Goal: Information Seeking & Learning: Learn about a topic

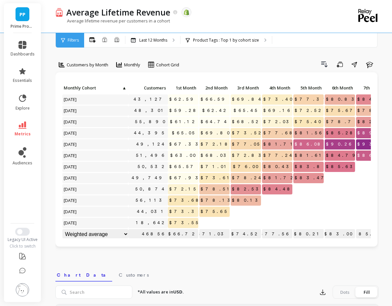
scroll to position [0, 0]
click at [241, 41] on p "Product Tags : Top 1 by cohort size" at bounding box center [226, 40] width 66 height 5
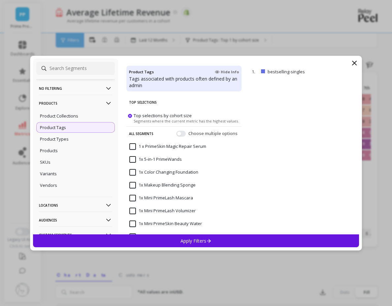
click at [82, 109] on p "Products" at bounding box center [75, 103] width 73 height 17
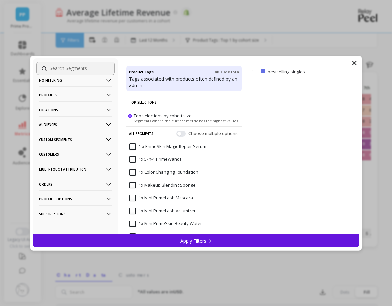
scroll to position [11, 0]
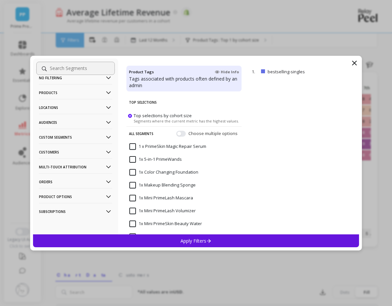
click at [80, 165] on p "Multi-Touch Attribution" at bounding box center [75, 166] width 73 height 17
click at [74, 178] on div "Channel Clicks" at bounding box center [75, 179] width 78 height 11
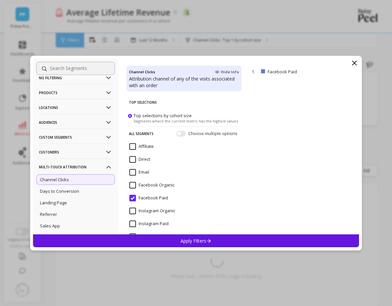
click at [194, 237] on div "Apply Filters" at bounding box center [196, 240] width 326 height 13
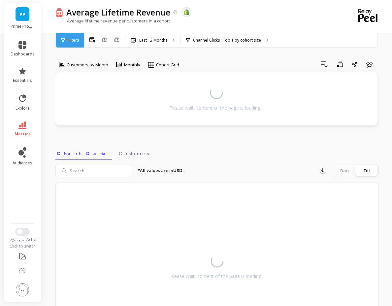
click at [197, 53] on div "Customers by Month Monthly Cohort Grid Drill Down Save Share Learn Please wait,…" at bounding box center [216, 195] width 323 height 339
click at [228, 44] on div "Channel Clicks : Top 1 by cohort size Channel Clicks : Facebook Paid" at bounding box center [226, 40] width 93 height 15
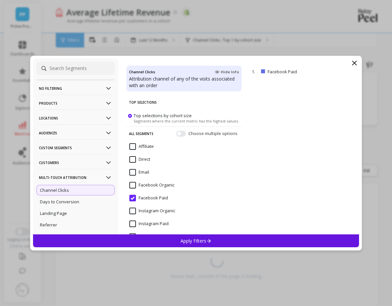
click at [181, 133] on div "Choose multiple options" at bounding box center [207, 133] width 63 height 7
click at [176, 133] on button "button" at bounding box center [181, 133] width 10 height 6
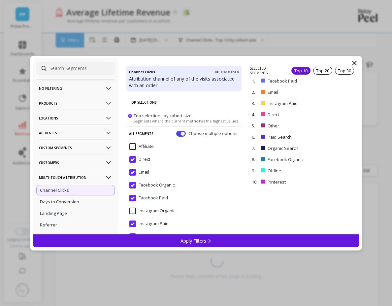
click at [224, 246] on div "Apply Filters" at bounding box center [196, 240] width 326 height 13
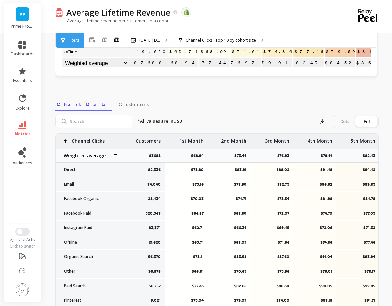
scroll to position [40, 0]
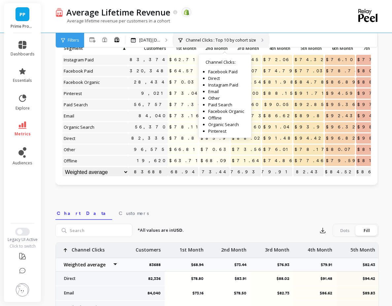
click at [204, 36] on div "Channel Clicks : Top 10 by cohort size Channel Clicks : Facebook Paid Direct In…" at bounding box center [221, 40] width 96 height 15
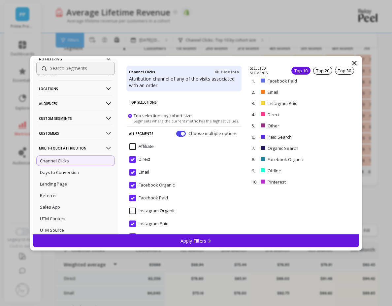
scroll to position [79, 0]
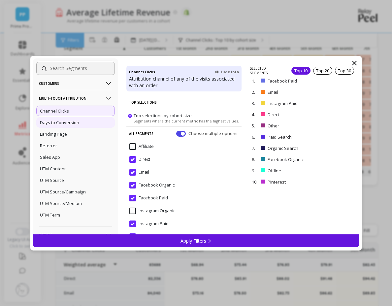
click at [66, 124] on p "Days to Conversion" at bounding box center [59, 122] width 39 height 6
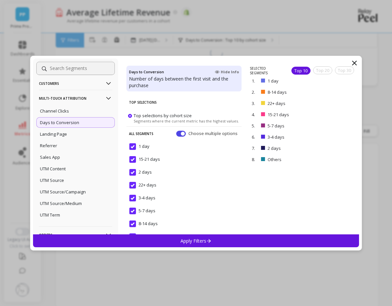
click at [220, 242] on div "Apply Filters" at bounding box center [196, 240] width 326 height 13
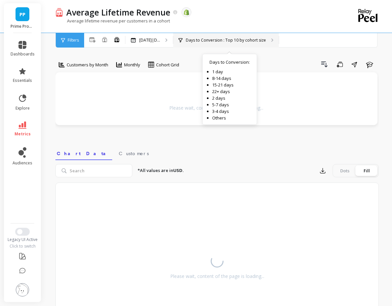
click at [231, 46] on div "Days to Conversion : Top 10 by cohort size Days to Conversion : 1 day 8-14 days…" at bounding box center [225, 40] width 105 height 15
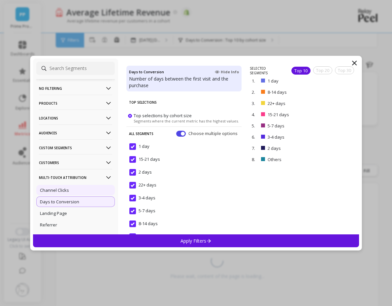
click at [58, 189] on p "Channel Clicks" at bounding box center [54, 190] width 29 height 6
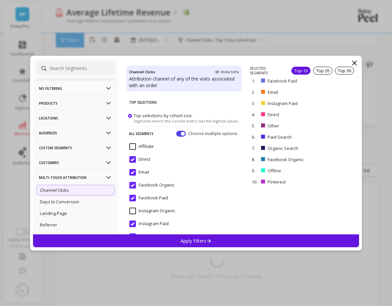
click at [228, 240] on div "Apply Filters" at bounding box center [196, 240] width 326 height 13
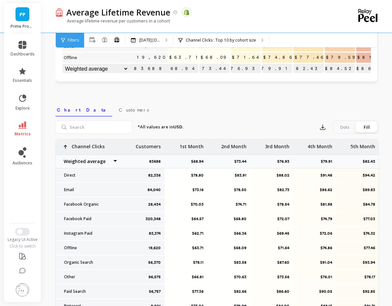
scroll to position [158, 0]
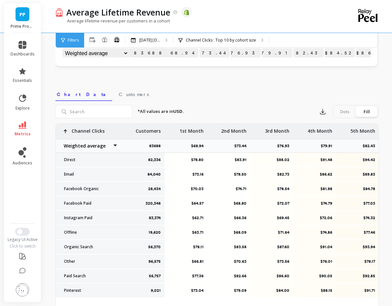
click at [383, 159] on div "Average Lifetime Revenue The data you are viewing comes from: Shopify Average l…" at bounding box center [218, 100] width 347 height 516
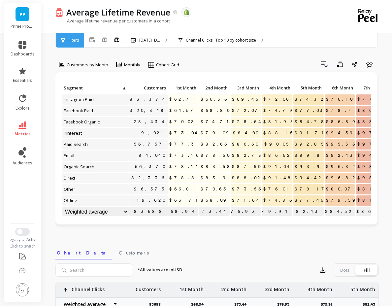
scroll to position [0, 0]
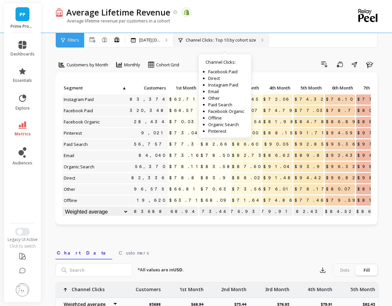
click at [210, 34] on div "Channel Clicks : Top 10 by cohort size Channel Clicks : Facebook Paid Direct In…" at bounding box center [221, 40] width 96 height 15
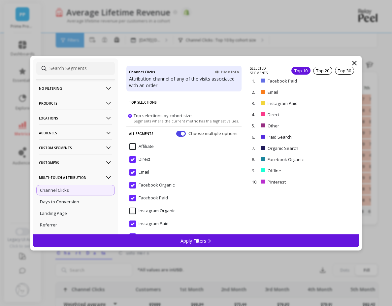
click at [78, 92] on p "No filtering" at bounding box center [75, 88] width 73 height 17
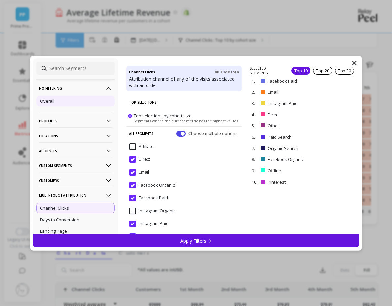
click at [71, 101] on div "Overall" at bounding box center [75, 101] width 78 height 11
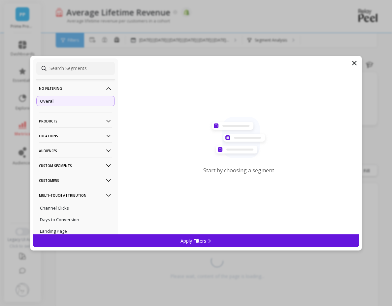
click at [165, 234] on div "No filtering Overall Products Product Collections Product Tags Product Types Pr…" at bounding box center [196, 153] width 332 height 194
click at [165, 235] on div "Apply Filters" at bounding box center [196, 240] width 326 height 13
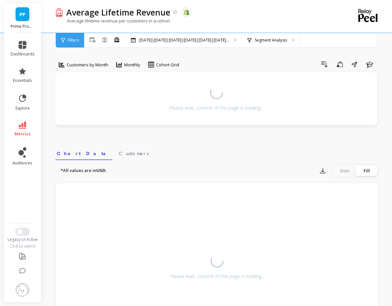
click at [50, 99] on div "Average Lifetime Revenue The data you are viewing comes from: Shopify Average l…" at bounding box center [218, 186] width 347 height 373
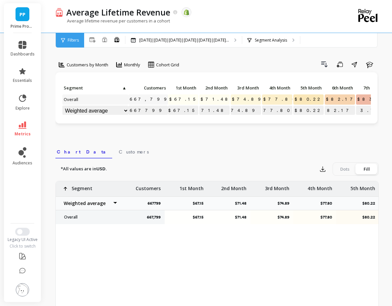
scroll to position [5, 0]
click at [15, 12] on link "PP" at bounding box center [22, 14] width 14 height 14
click at [156, 48] on div "Customers by Month Monthly Cohort Grid Drill Down Save Share Learn Click to cre…" at bounding box center [216, 216] width 323 height 380
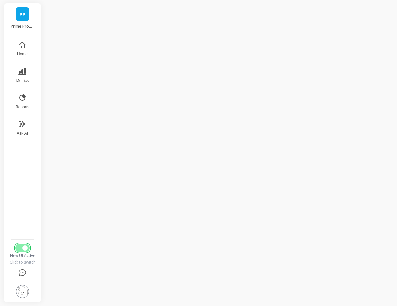
click at [23, 247] on span "Switch to Legacy UI" at bounding box center [24, 247] width 5 height 5
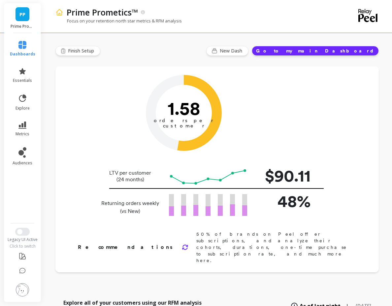
click at [22, 117] on li "metrics" at bounding box center [22, 128] width 33 height 23
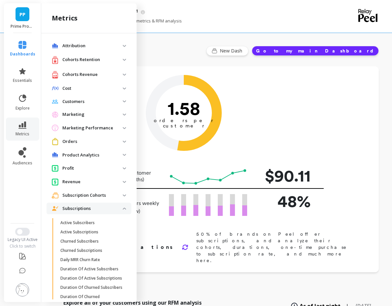
click at [91, 74] on p "Cohorts Revenue" at bounding box center [92, 74] width 60 height 7
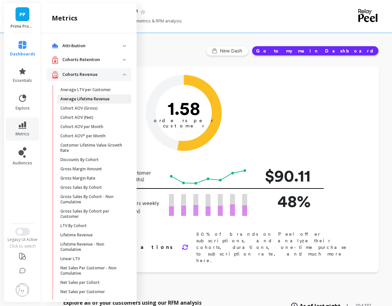
click at [86, 99] on p "Average Lifetime Revenue" at bounding box center [84, 98] width 49 height 5
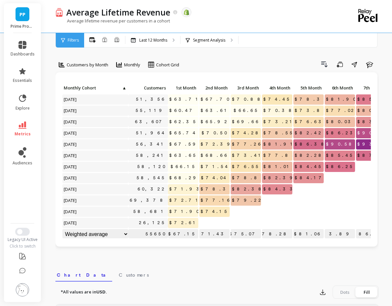
click at [376, 96] on div "Click to create an audience 51,356 $63.71 $67.70 $70.88 $74.45 $78.34 $81.90 $8…" at bounding box center [216, 159] width 322 height 174
click at [192, 39] on div "Segment Analysis" at bounding box center [206, 40] width 40 height 5
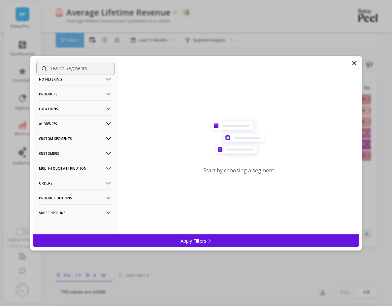
scroll to position [11, 0]
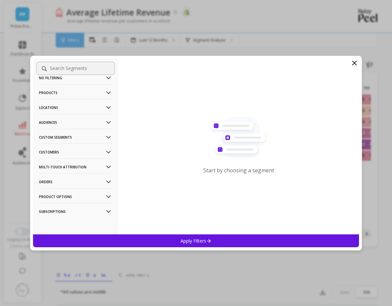
click at [58, 214] on p "Subscriptions" at bounding box center [75, 211] width 73 height 17
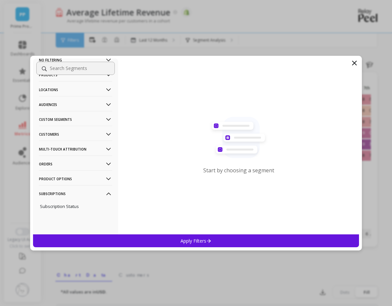
click at [69, 196] on p "Subscriptions" at bounding box center [75, 193] width 73 height 17
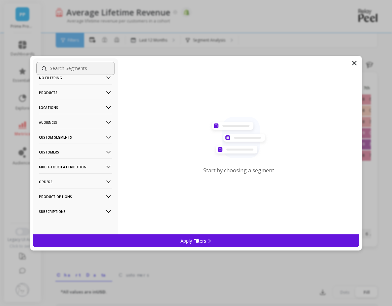
click at [69, 168] on p "Multi-Touch Attribution" at bounding box center [75, 166] width 73 height 17
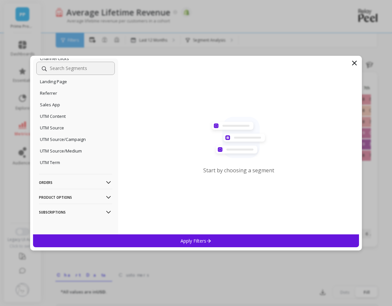
scroll to position [132, 0]
click at [356, 62] on icon at bounding box center [354, 63] width 8 height 8
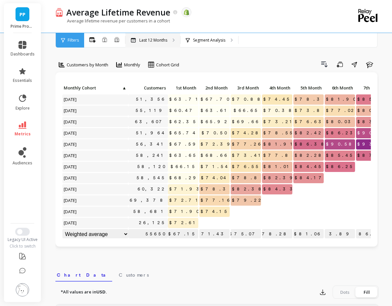
click at [158, 43] on p "Last 12 Months" at bounding box center [153, 40] width 28 height 5
click at [213, 43] on p "Segment Analysis" at bounding box center [209, 40] width 32 height 5
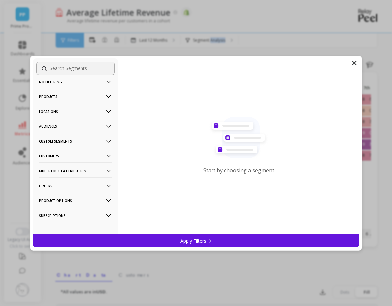
scroll to position [11, 0]
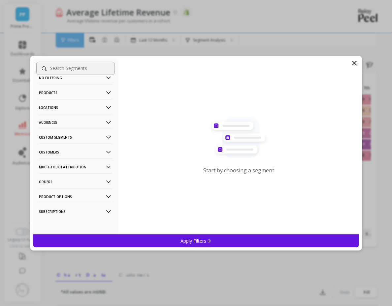
click at [66, 169] on p "Multi-Touch Attribution" at bounding box center [75, 166] width 73 height 17
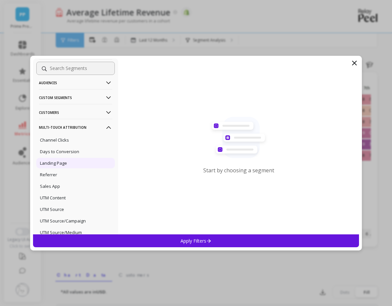
scroll to position [90, 0]
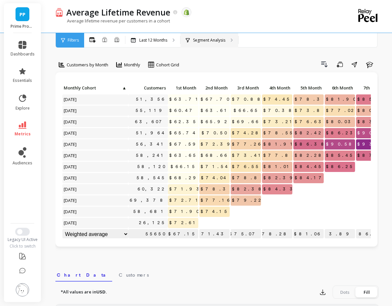
click at [210, 37] on div "Segment Analysis" at bounding box center [209, 40] width 58 height 15
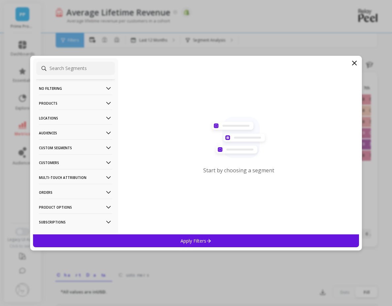
click at [62, 176] on p "Multi-Touch Attribution" at bounding box center [75, 177] width 73 height 17
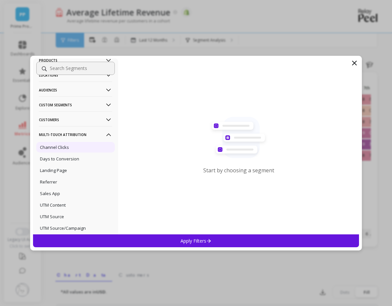
scroll to position [40, 0]
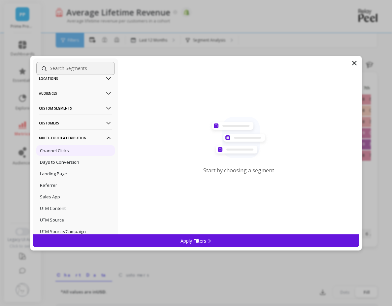
click at [74, 146] on div "Channel Clicks" at bounding box center [75, 150] width 78 height 11
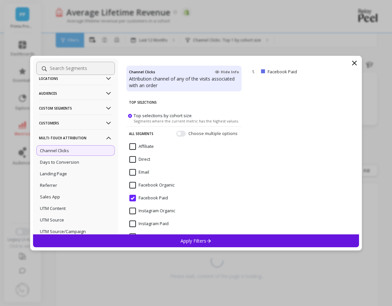
click at [178, 137] on div "All Segments Choose multiple options" at bounding box center [183, 133] width 115 height 14
click at [176, 135] on button "button" at bounding box center [181, 133] width 10 height 6
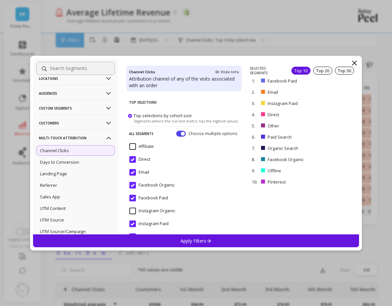
click at [225, 239] on div "Apply Filters" at bounding box center [196, 240] width 326 height 13
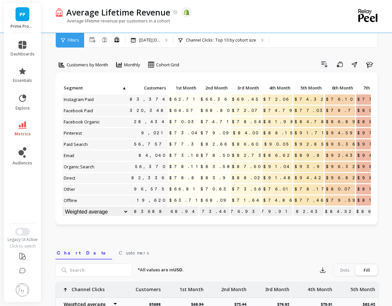
click at [170, 238] on div "Customers by Month Monthly Cohort Grid Drill Down Save Share Learn Click to cre…" at bounding box center [216, 266] width 323 height 481
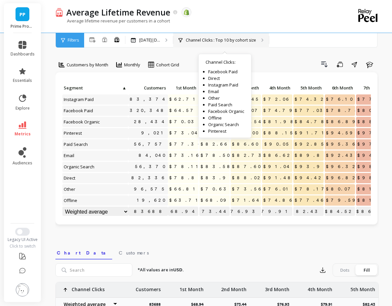
click at [251, 44] on div "Channel Clicks : Top 10 by cohort size Channel Clicks : Facebook Paid Direct In…" at bounding box center [221, 40] width 96 height 15
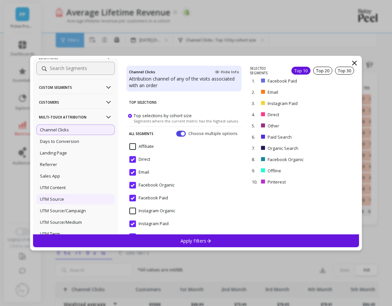
scroll to position [79, 0]
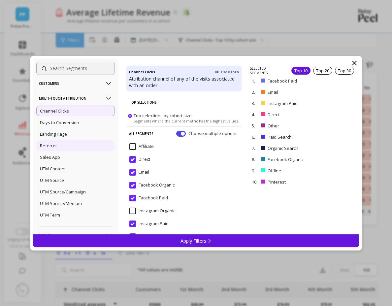
click at [78, 145] on div "Referrer" at bounding box center [75, 145] width 78 height 11
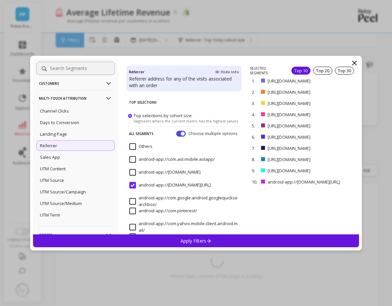
click at [232, 239] on div "Apply Filters" at bounding box center [196, 240] width 326 height 13
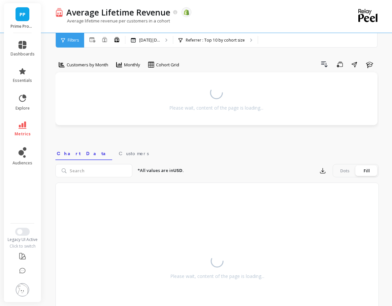
click at [381, 167] on div "Average Lifetime Revenue The data you are viewing comes from: Shopify Average l…" at bounding box center [218, 186] width 347 height 373
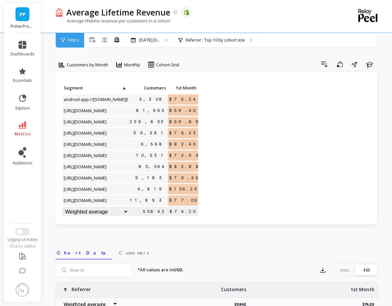
click at [299, 65] on div "Drill Down Save Share Learn" at bounding box center [281, 64] width 195 height 11
